Goal: Task Accomplishment & Management: Use online tool/utility

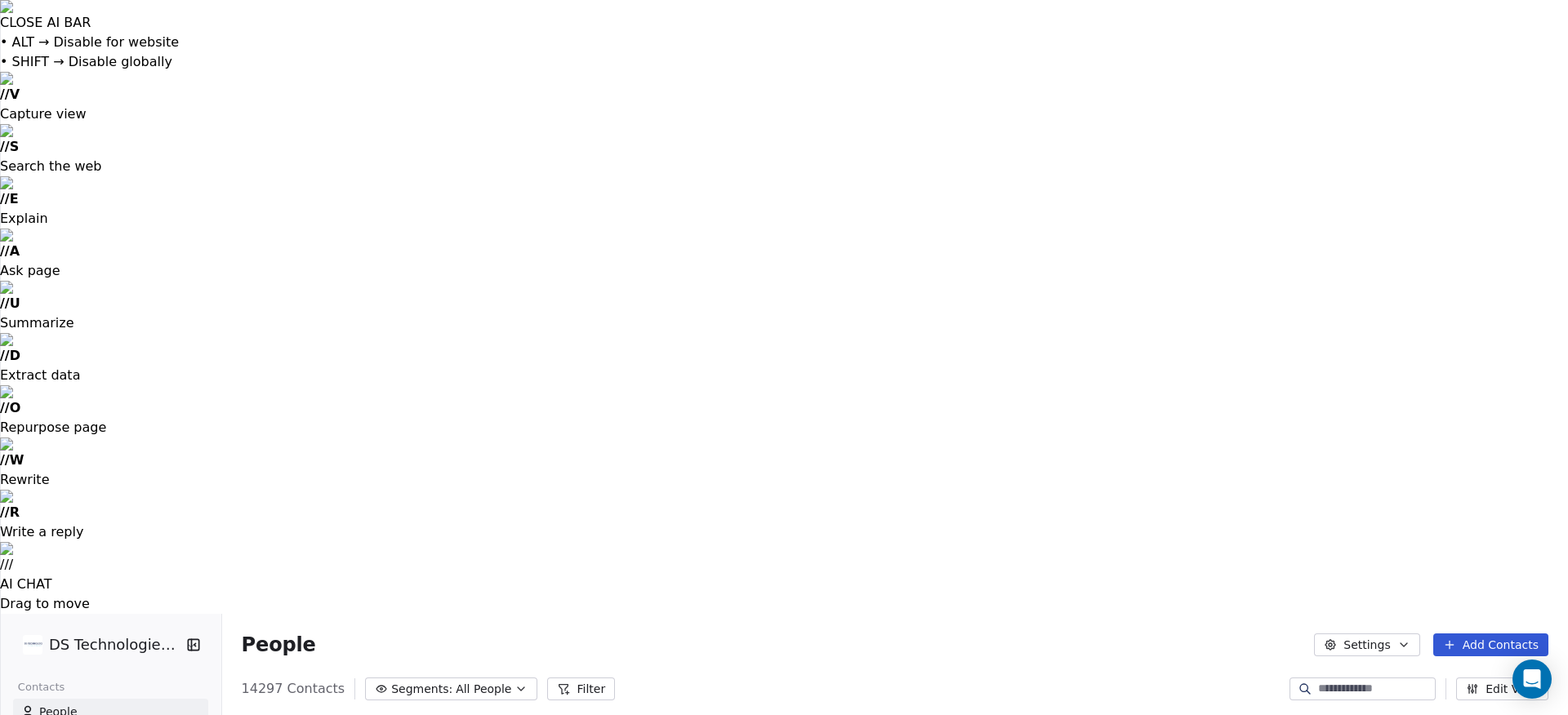
scroll to position [630, 1348]
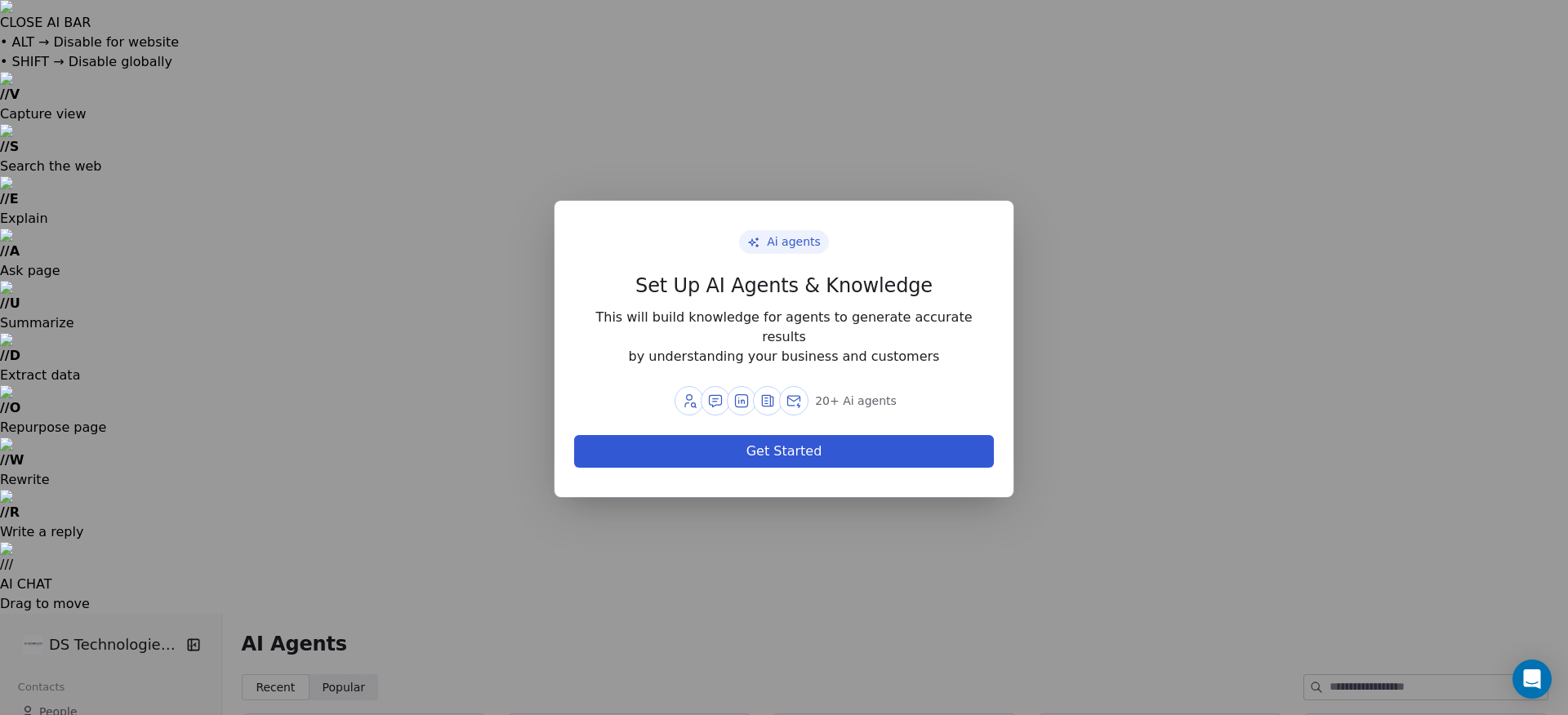
click at [386, 490] on div "Ai agents Set Up AI Agents & Knowledge This will build knowledge for agents to …" at bounding box center [784, 357] width 1568 height 365
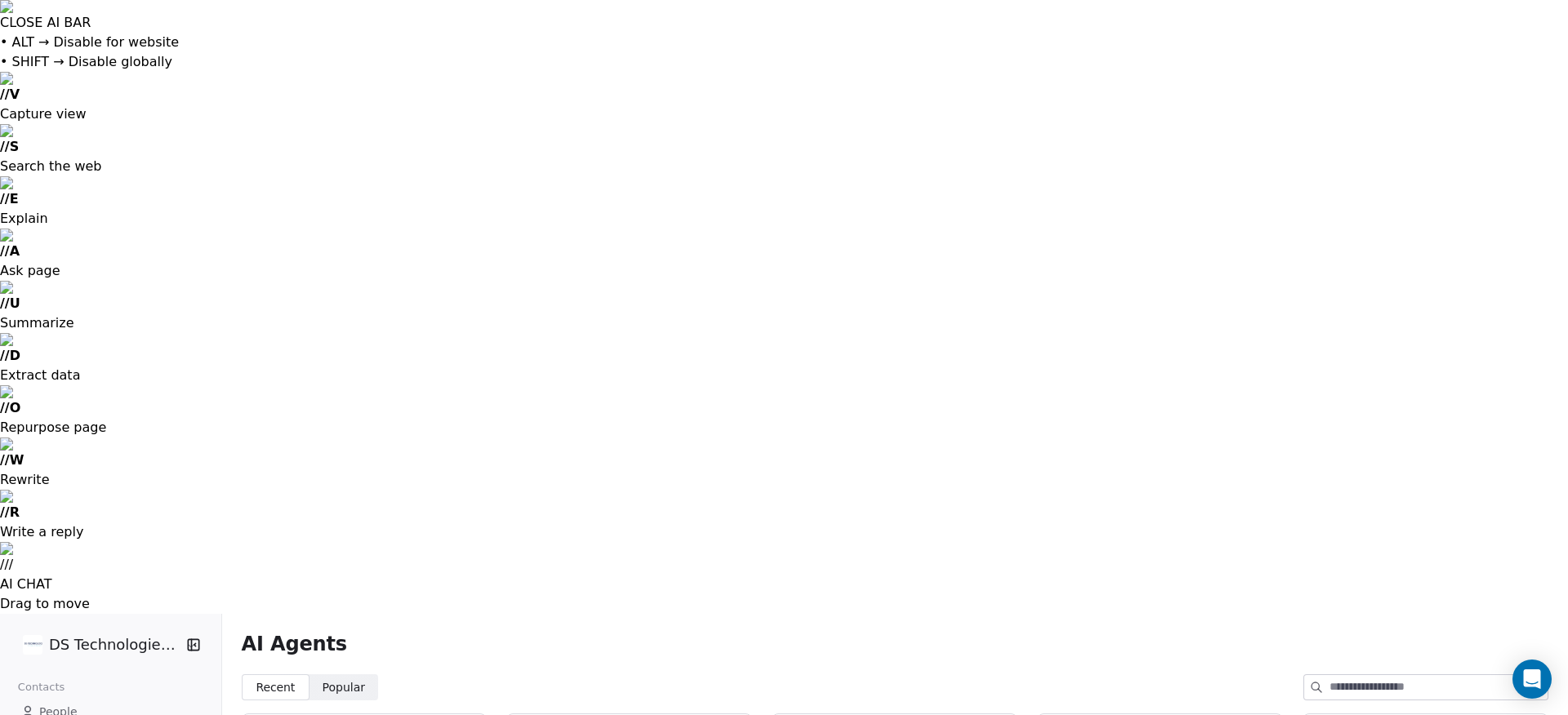
click at [349, 680] on span "Popular" at bounding box center [344, 688] width 44 height 17
click at [274, 680] on span "Recent" at bounding box center [276, 688] width 39 height 17
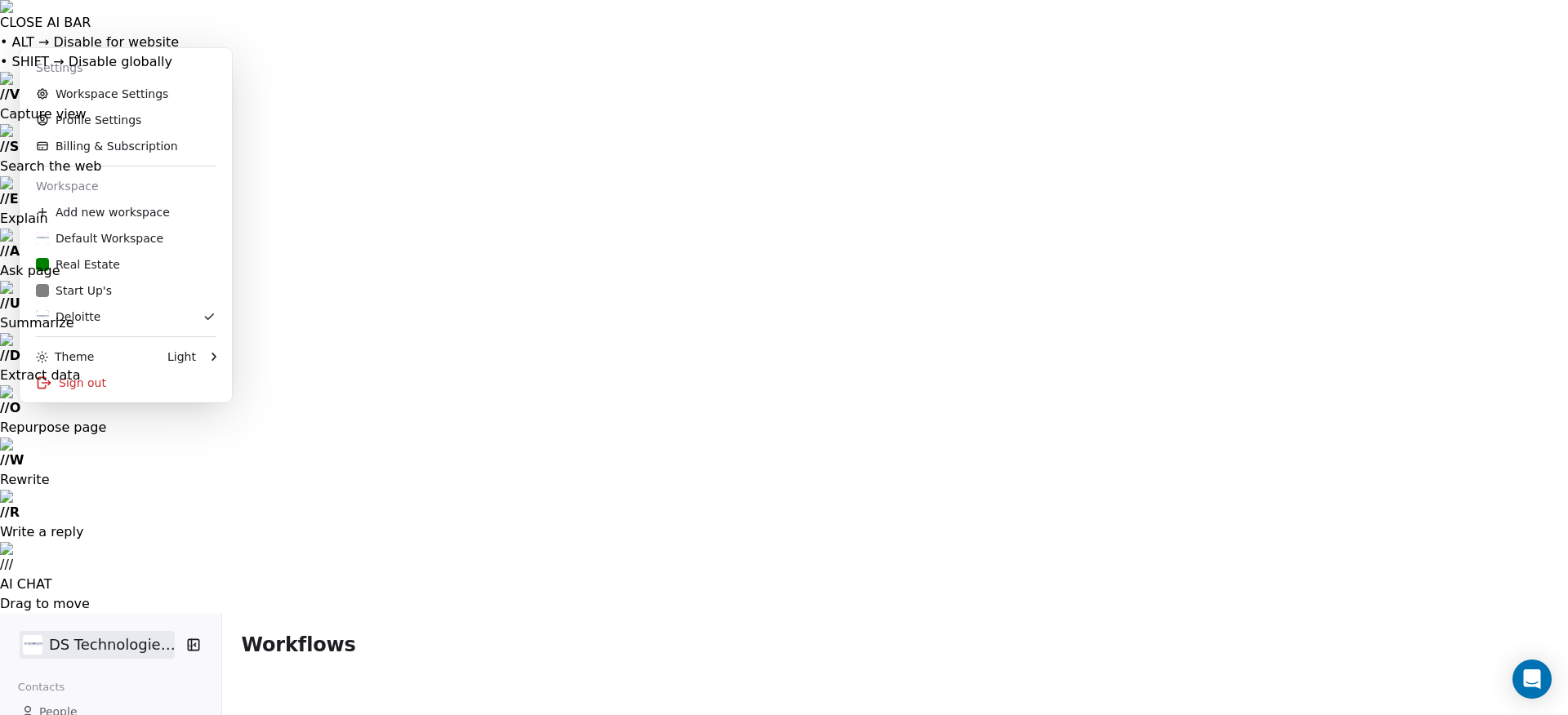
click at [84, 241] on div "Default Workspace" at bounding box center [99, 238] width 127 height 17
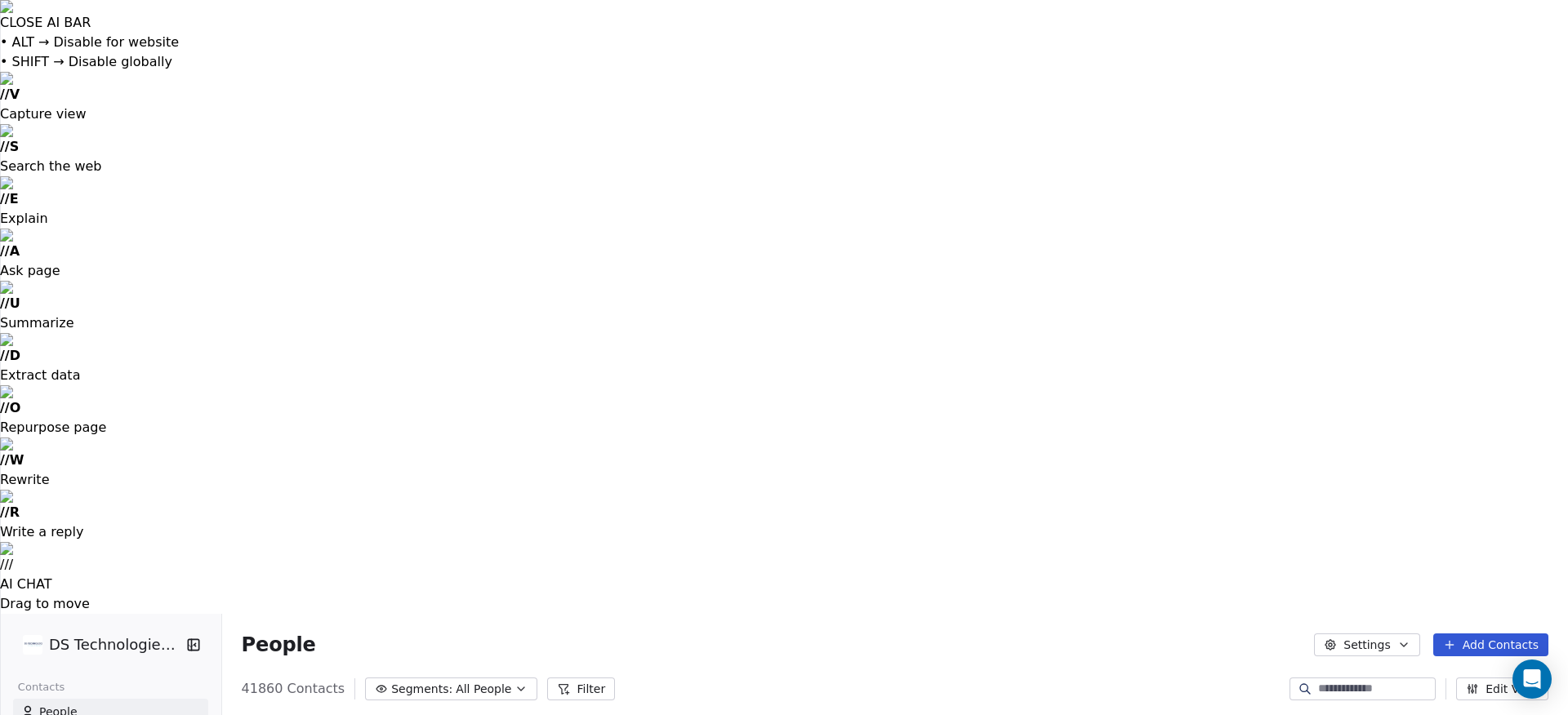
scroll to position [630, 1348]
click at [57, 704] on span "People" at bounding box center [58, 712] width 38 height 17
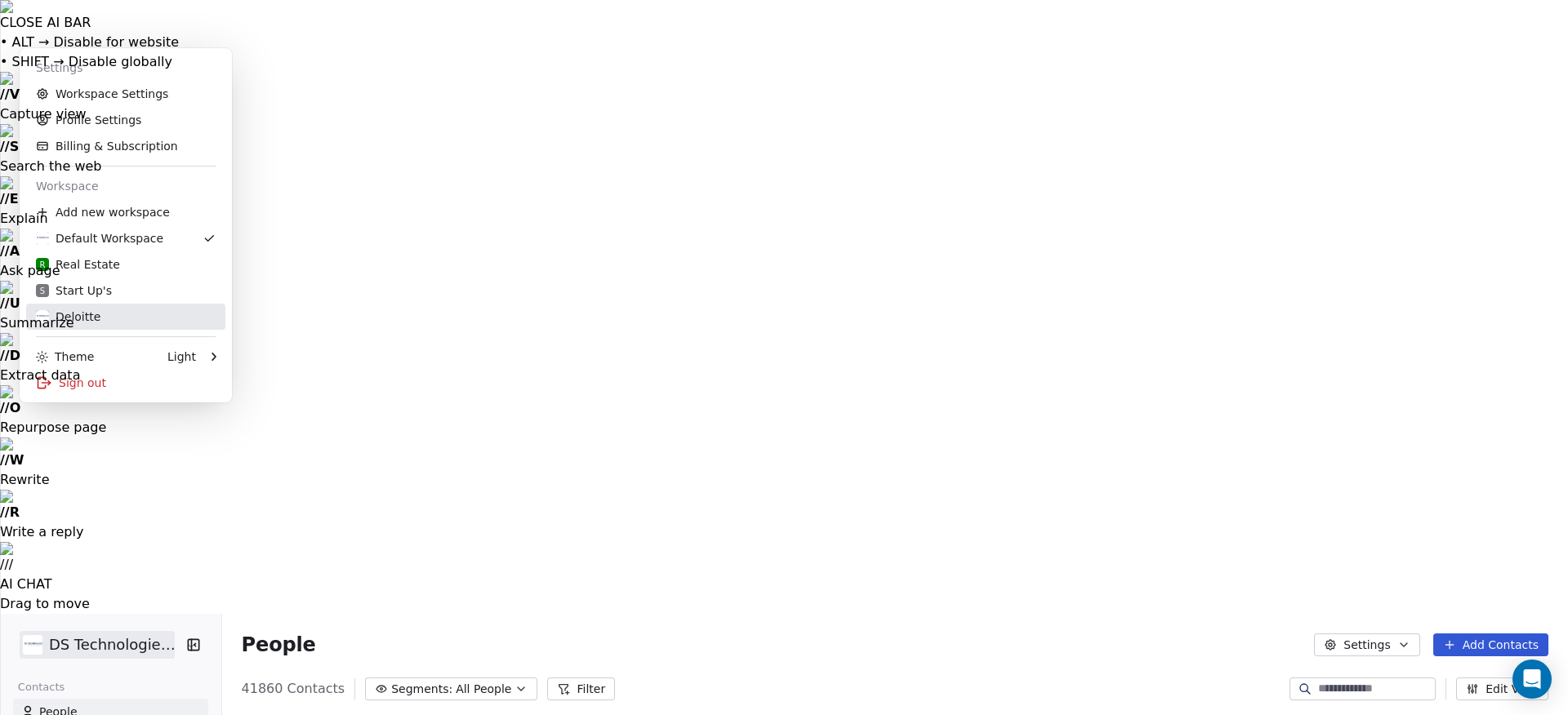
click at [84, 316] on div "Deloitte" at bounding box center [69, 317] width 65 height 17
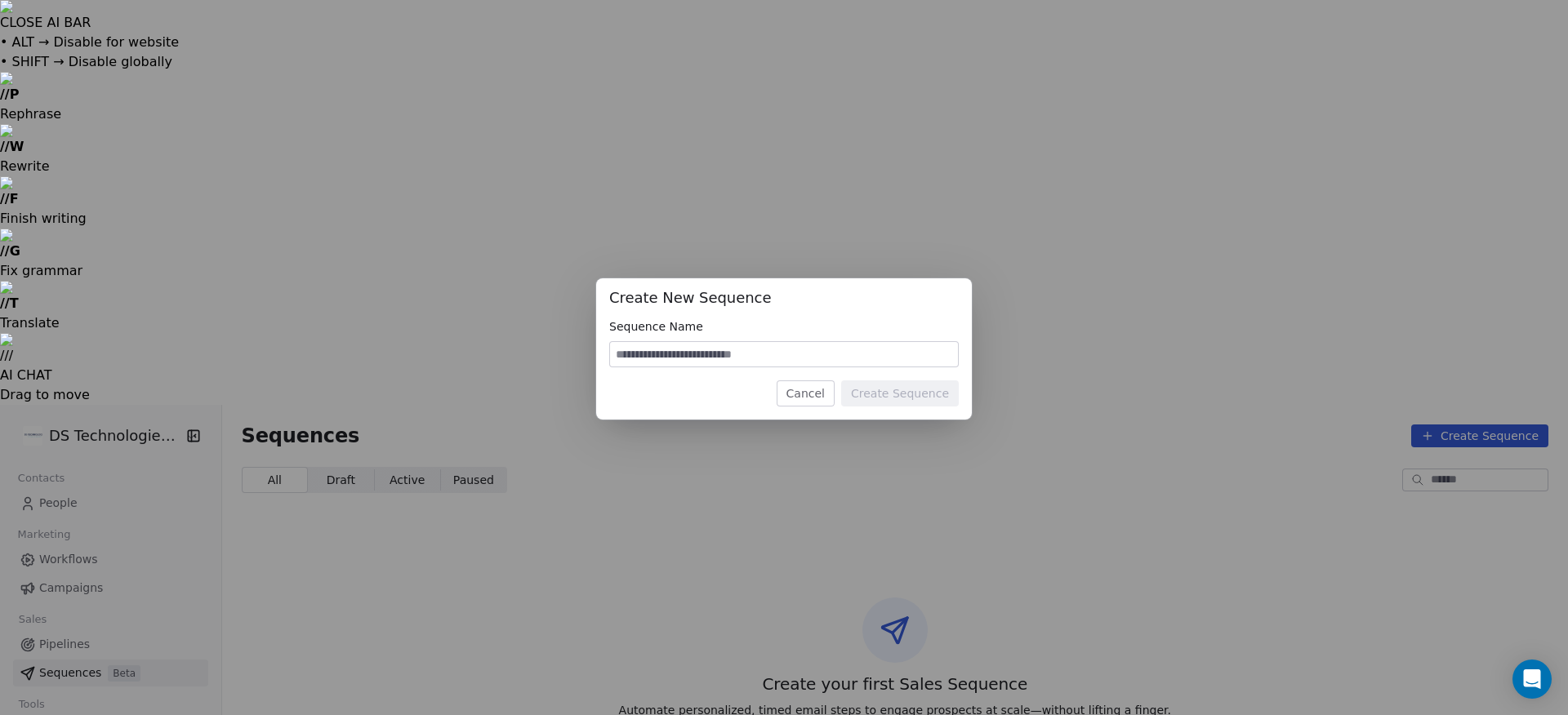
click at [766, 356] on input at bounding box center [784, 354] width 348 height 24
type input "****"
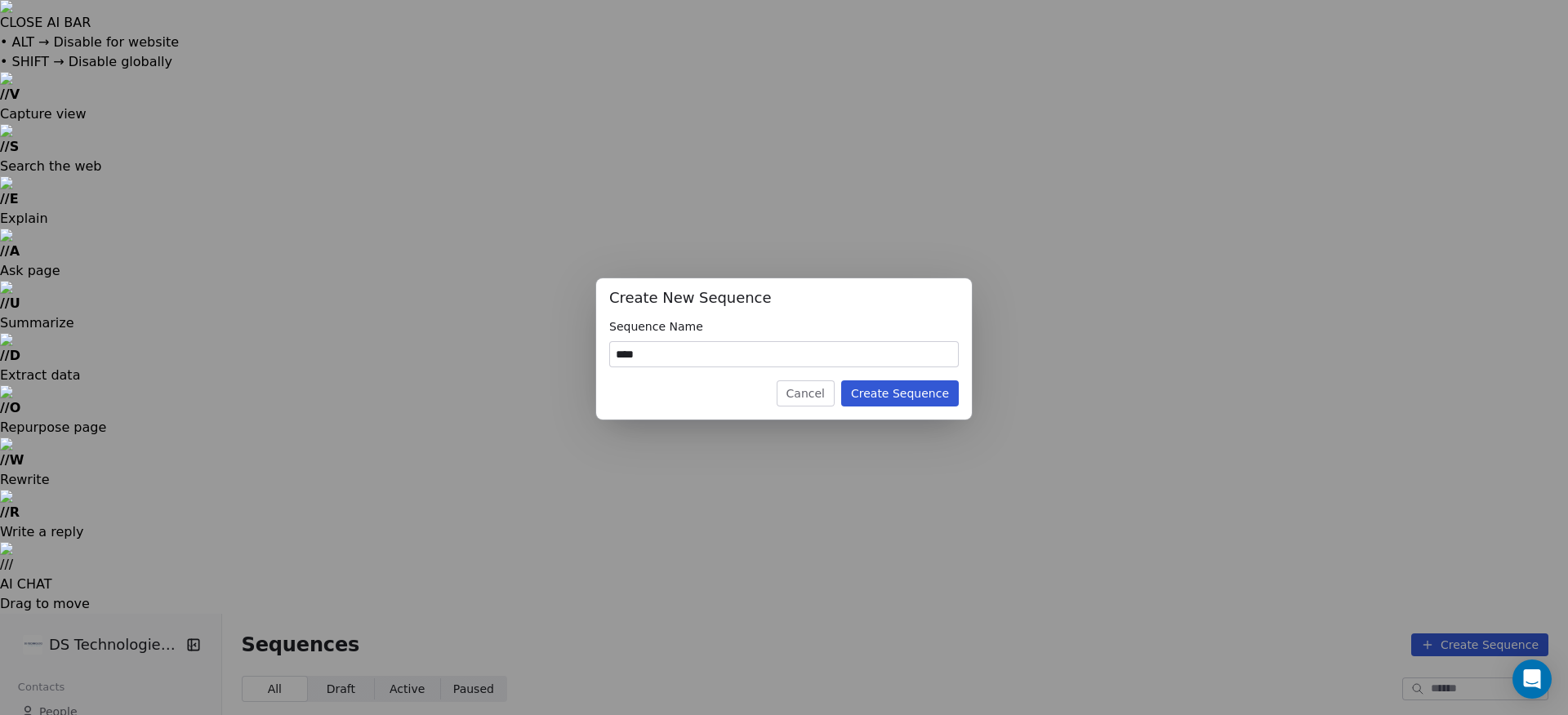
click at [911, 396] on button "Create Sequence" at bounding box center [900, 393] width 118 height 26
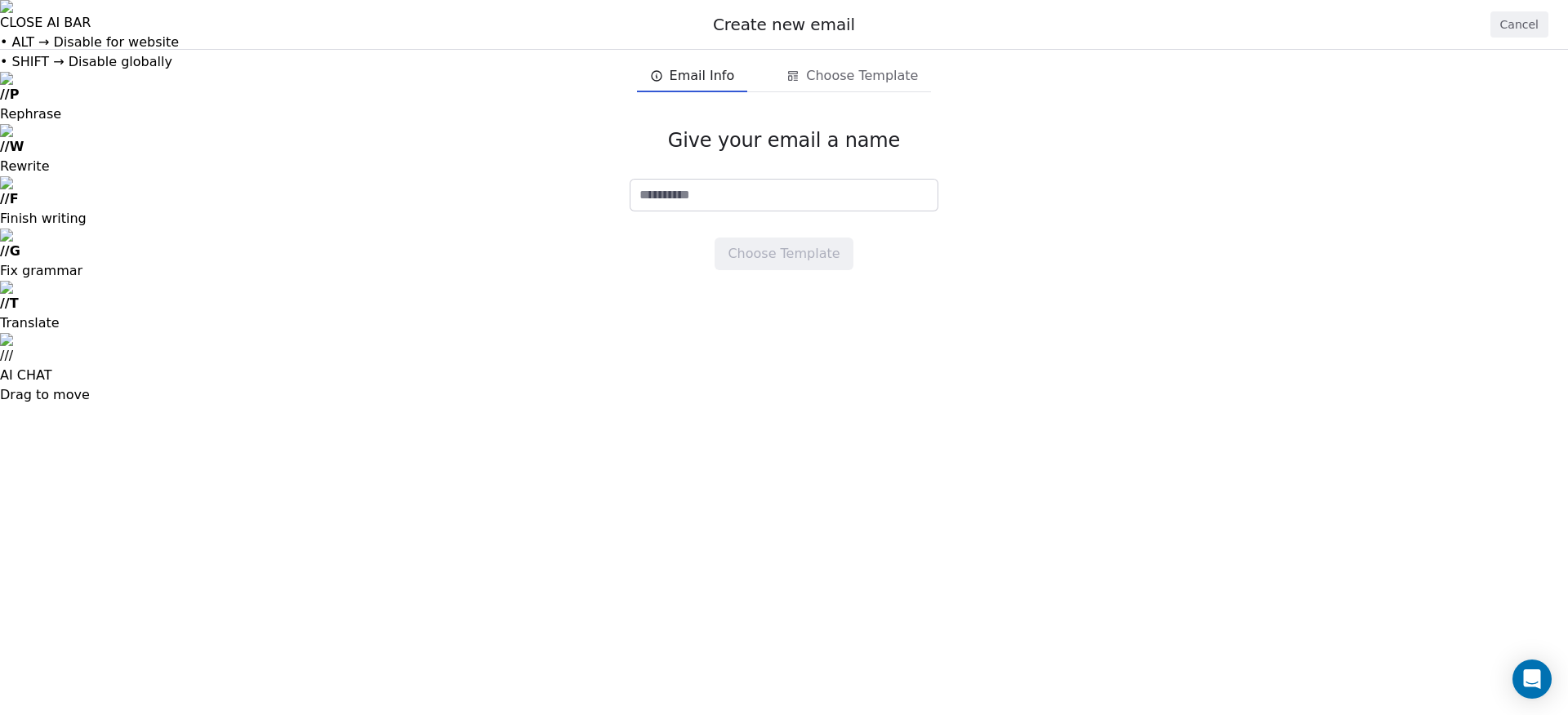
click at [713, 194] on input at bounding box center [784, 195] width 307 height 31
type input "*******"
click at [759, 262] on button "Choose Template" at bounding box center [783, 253] width 138 height 32
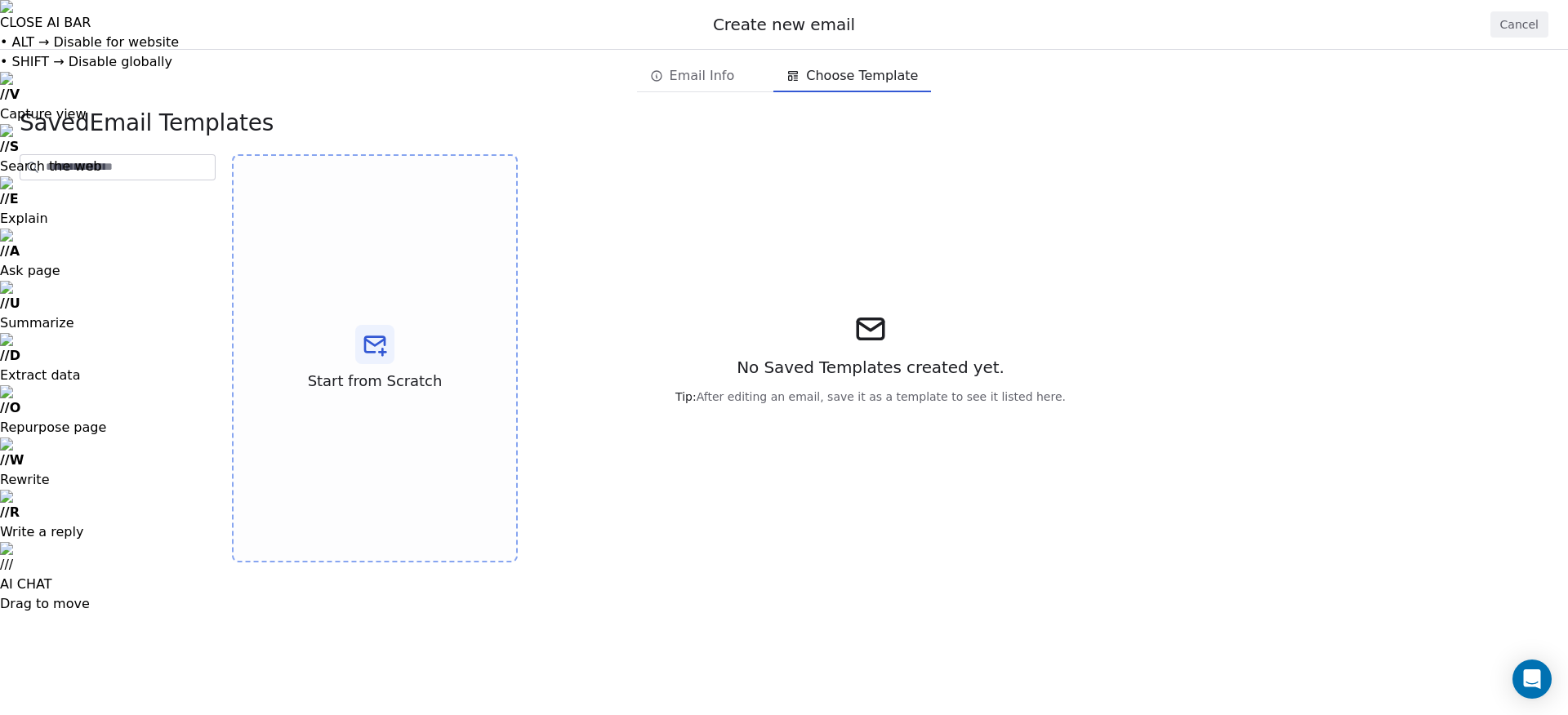
click at [702, 80] on span "Email Info" at bounding box center [702, 75] width 65 height 19
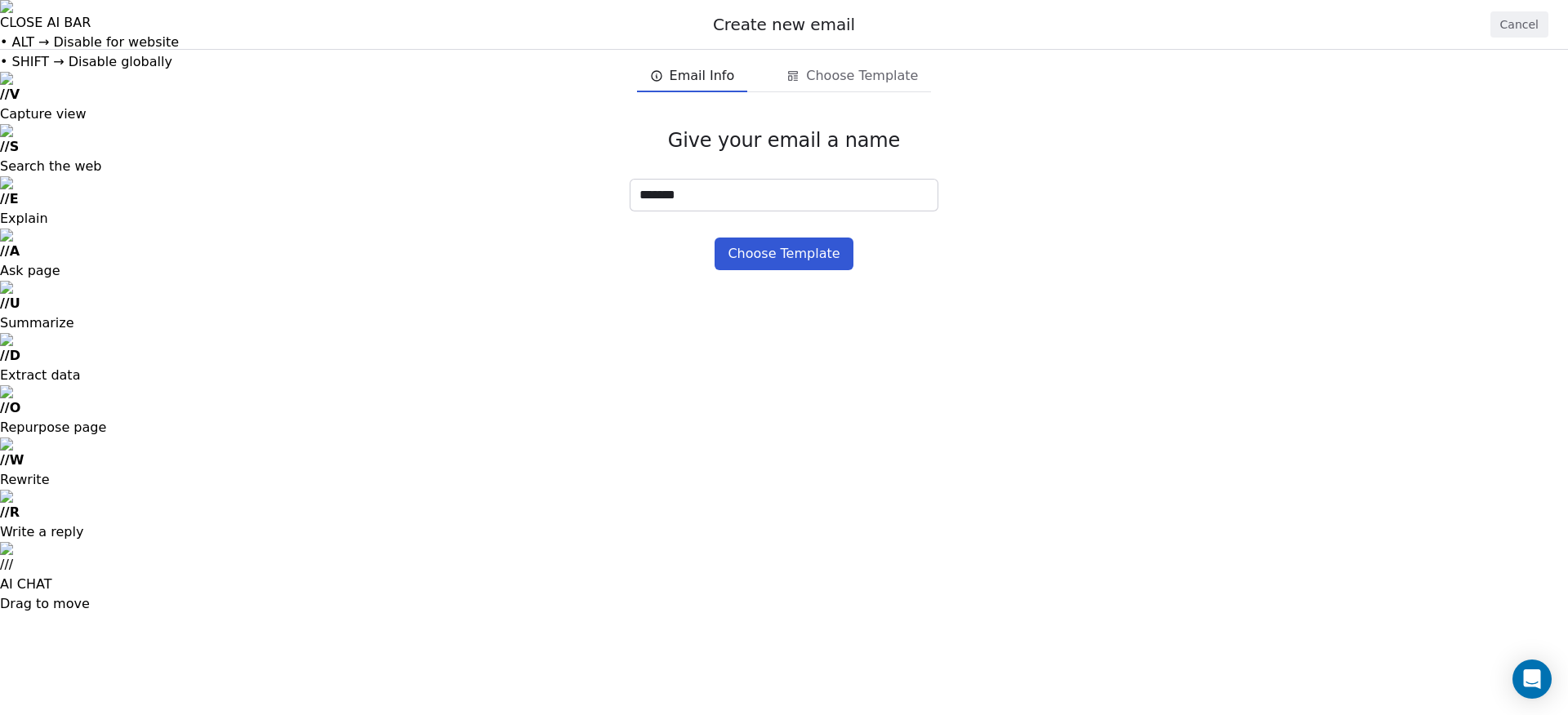
click at [823, 80] on span "Choose Template" at bounding box center [862, 75] width 112 height 19
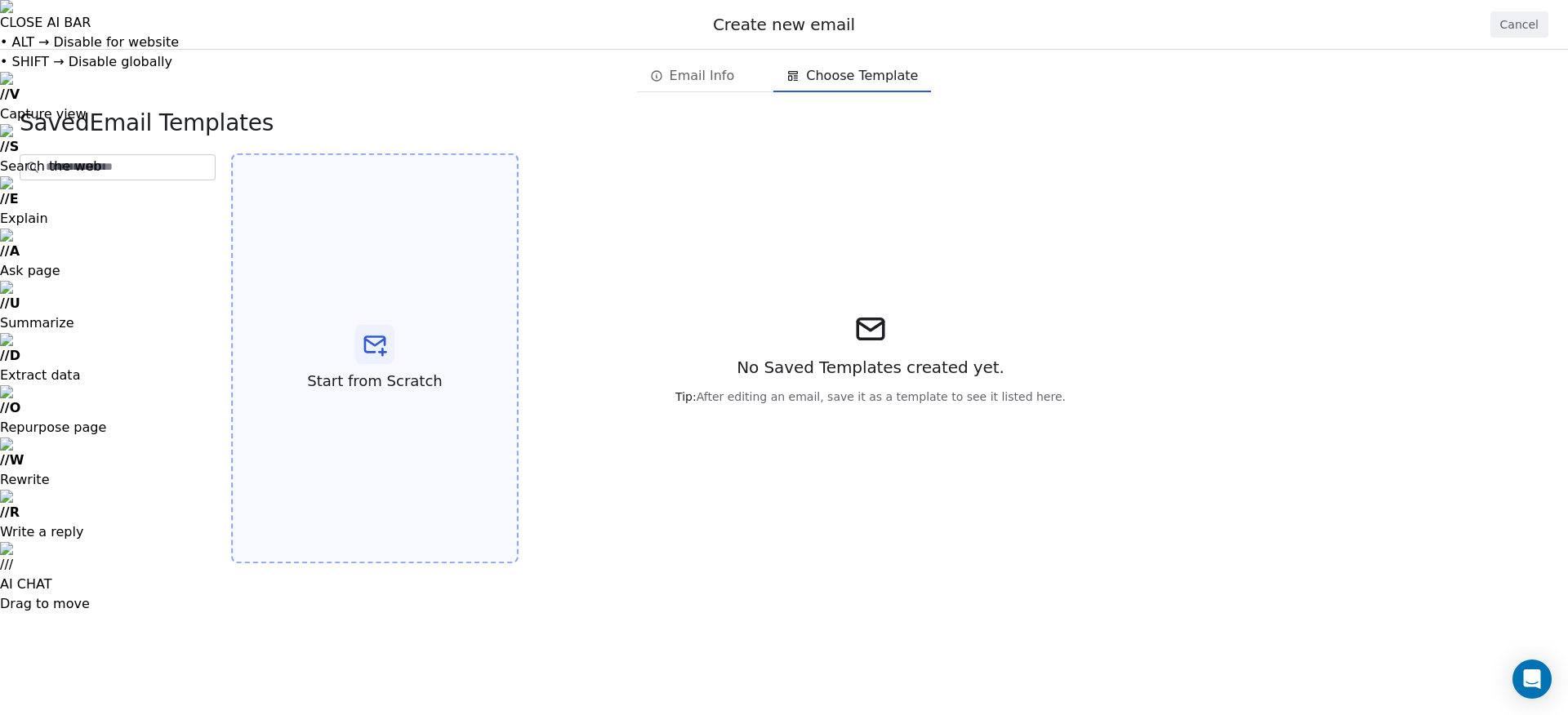
click at [375, 362] on div at bounding box center [375, 344] width 39 height 39
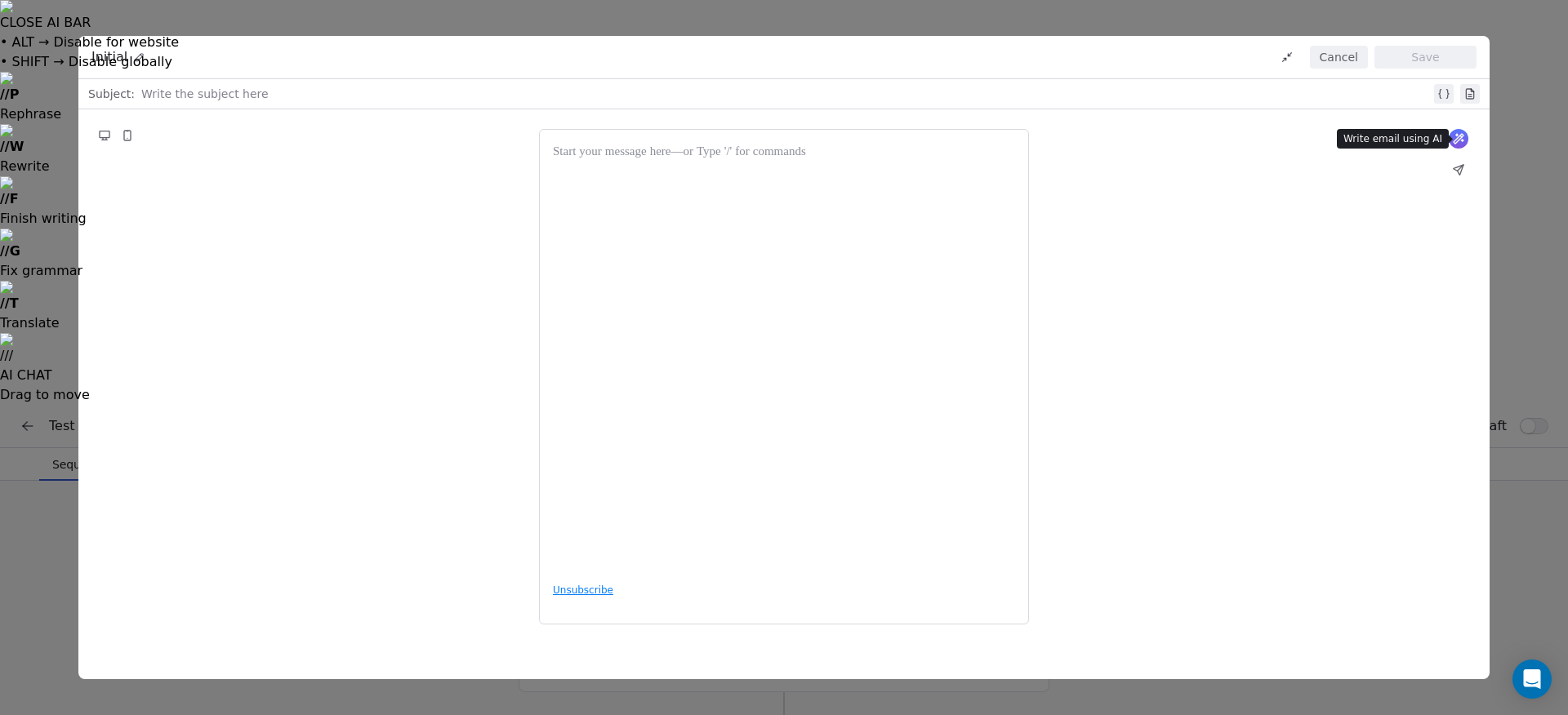
click at [1454, 135] on icon at bounding box center [1459, 139] width 13 height 13
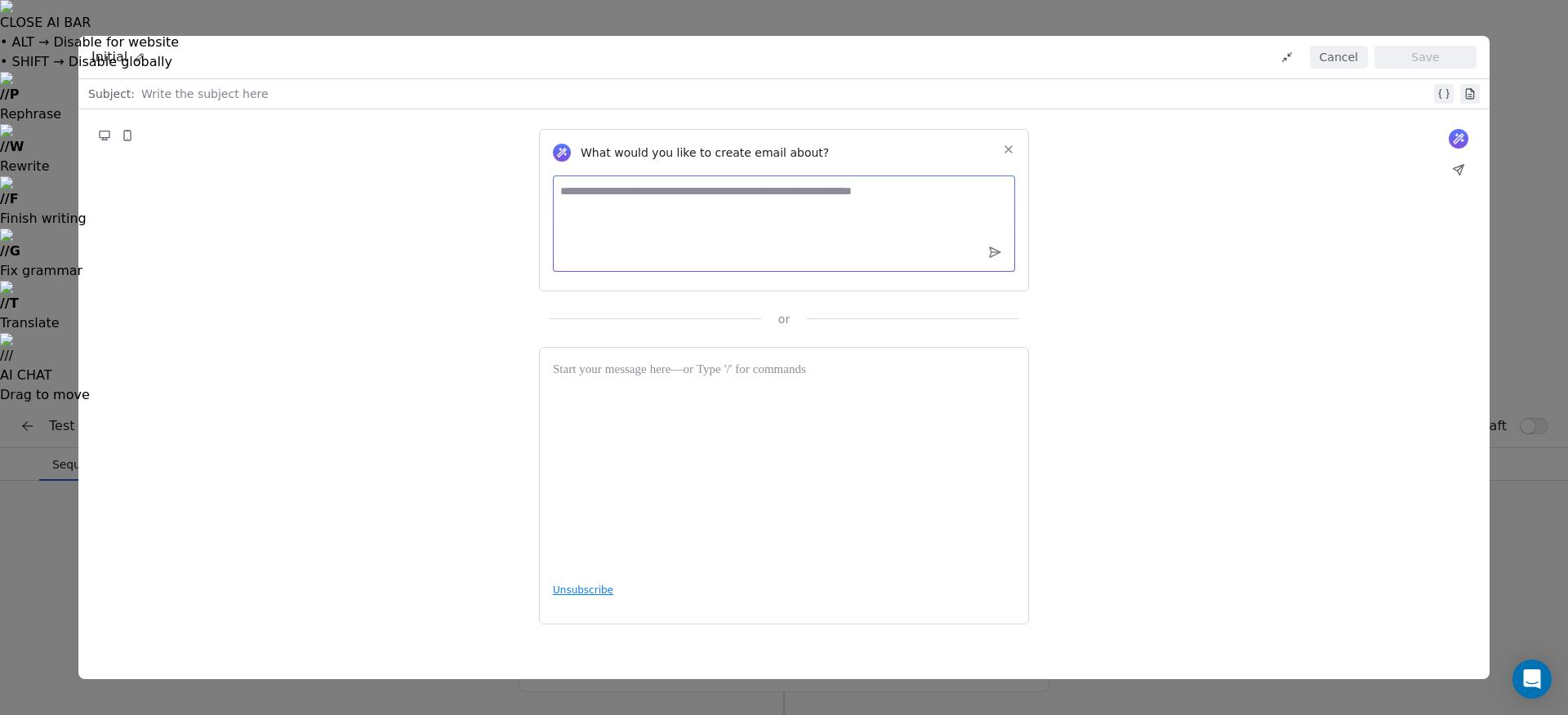
drag, startPoint x: 704, startPoint y: 205, endPoint x: 769, endPoint y: 267, distance: 89.8
click at [704, 206] on textarea at bounding box center [784, 223] width 462 height 96
type textarea "**********"
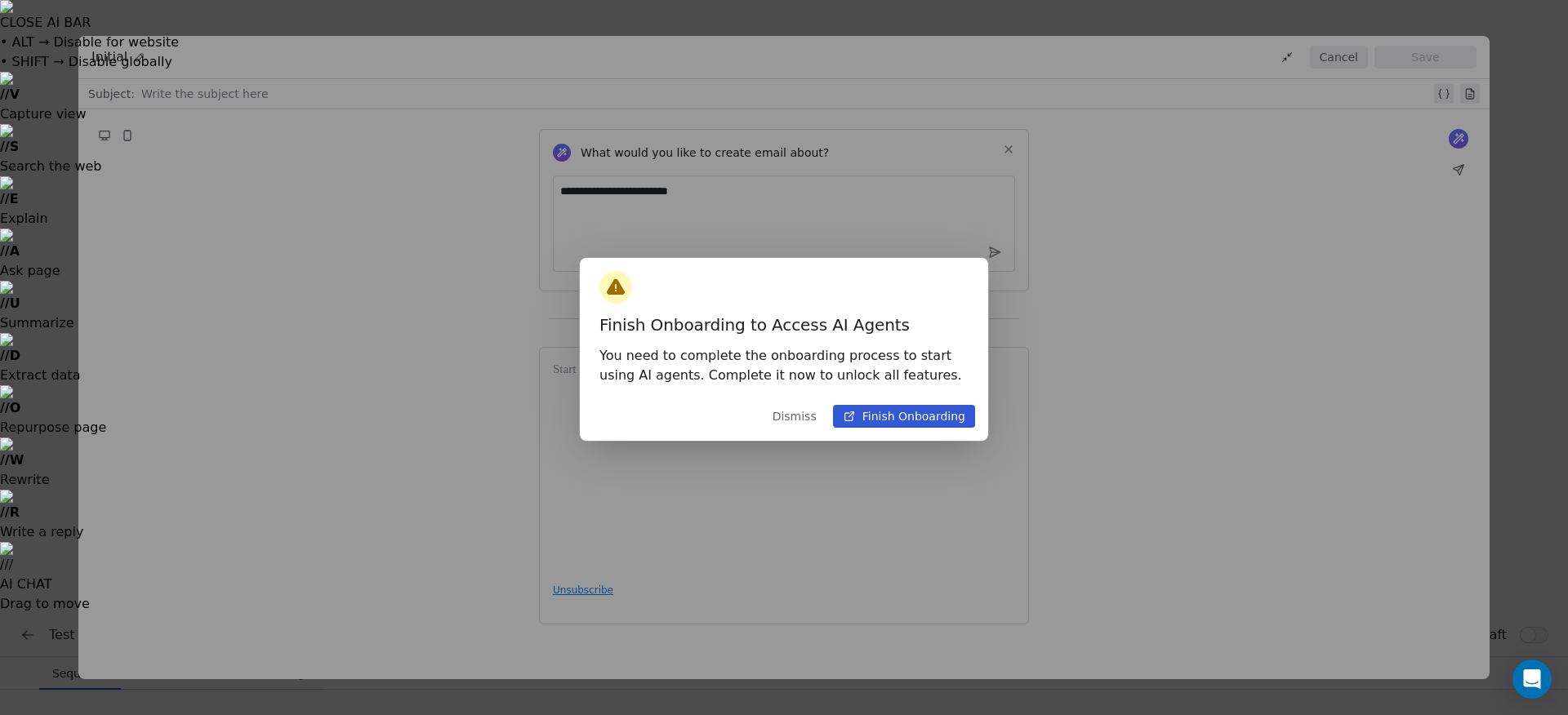
click at [792, 420] on button "Dismiss" at bounding box center [794, 416] width 64 height 30
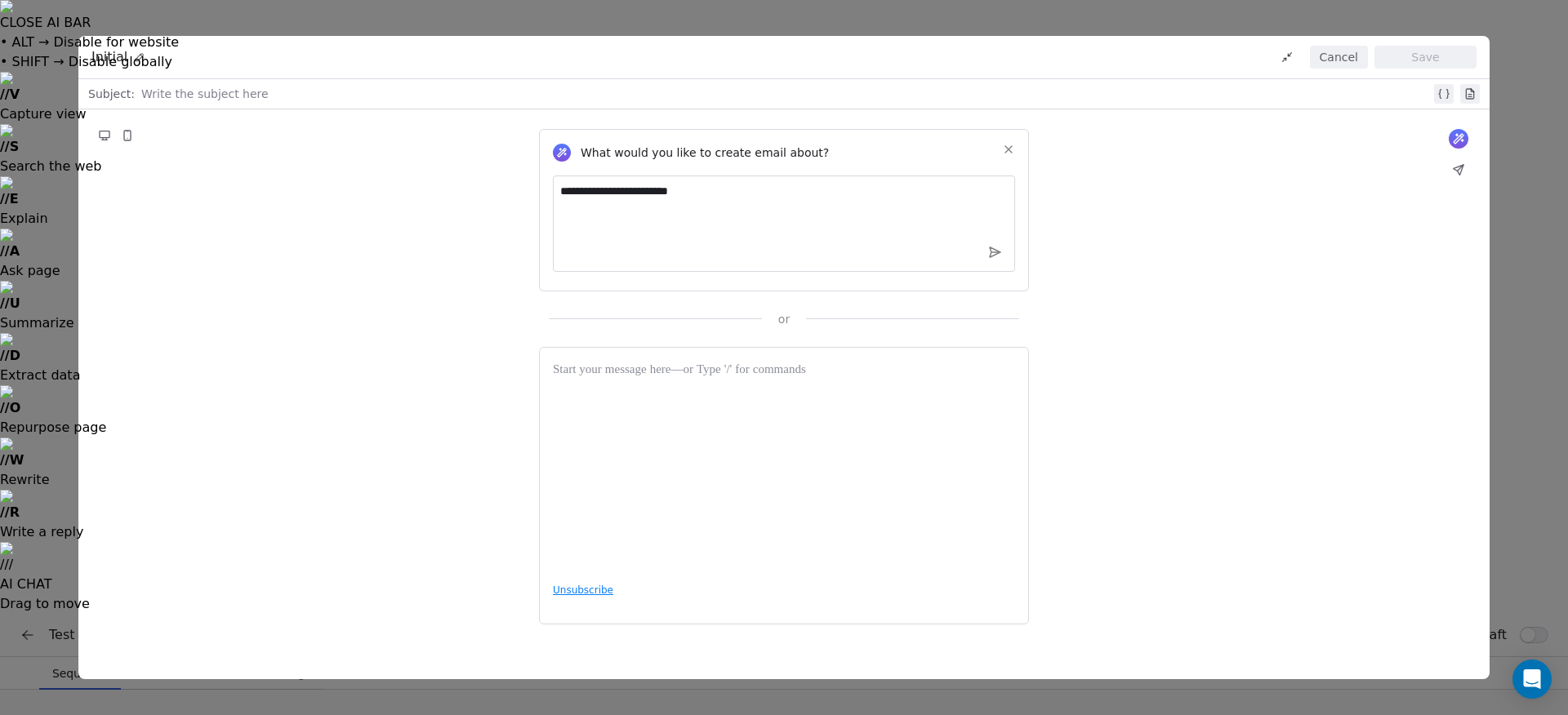
click at [1346, 58] on button "Cancel" at bounding box center [1339, 57] width 58 height 23
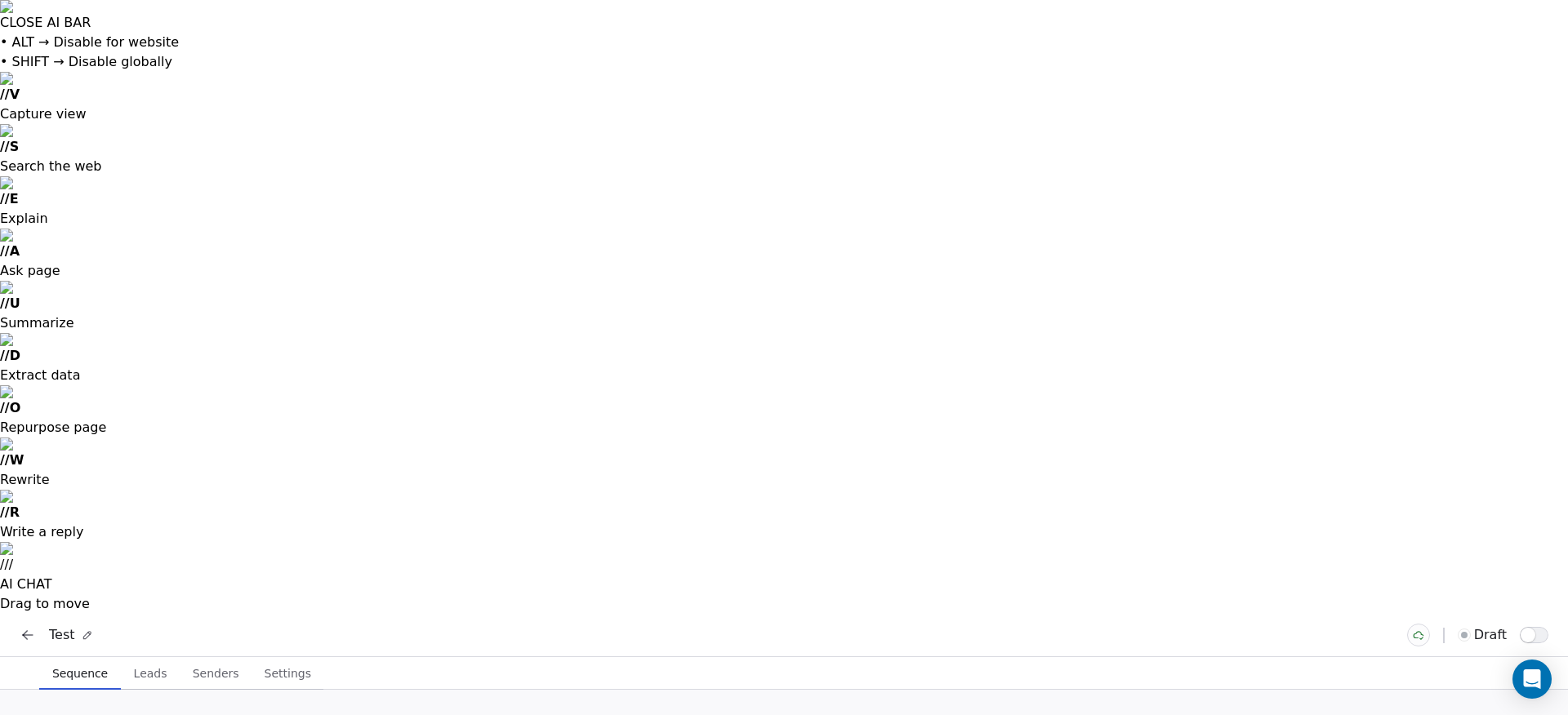
click at [1426, 624] on div at bounding box center [1419, 635] width 23 height 23
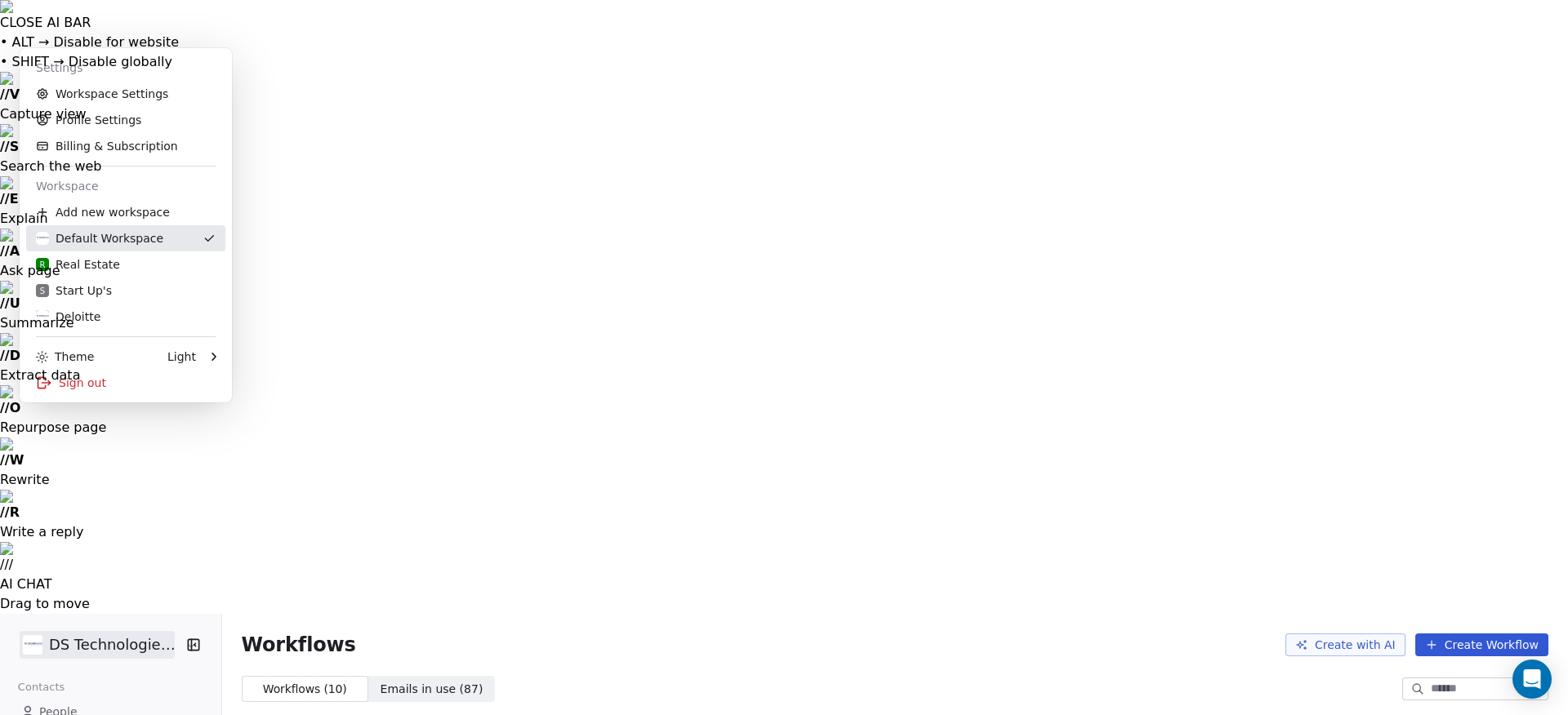
click at [106, 240] on div "Default Workspace" at bounding box center [99, 238] width 127 height 17
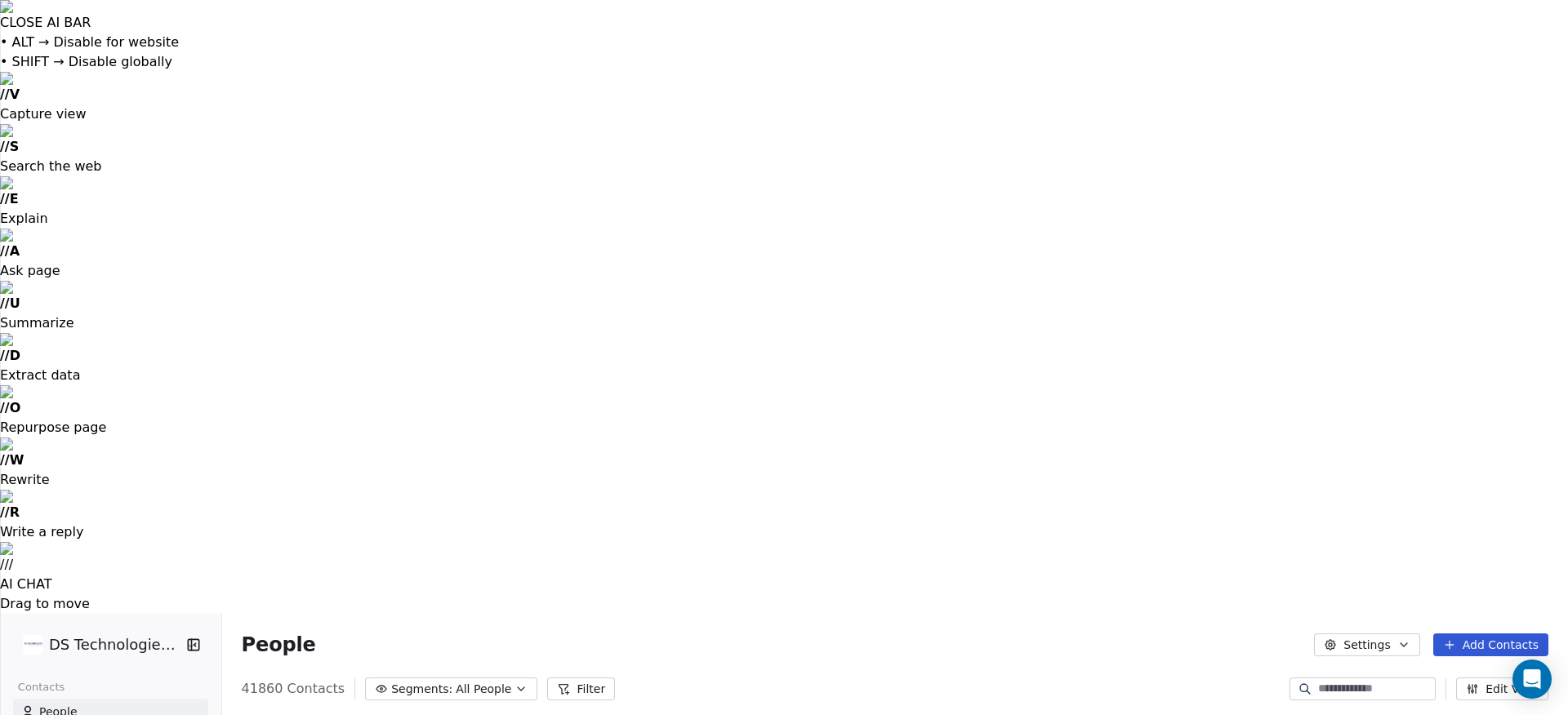
scroll to position [0, 947]
